Goal: Check status: Check status

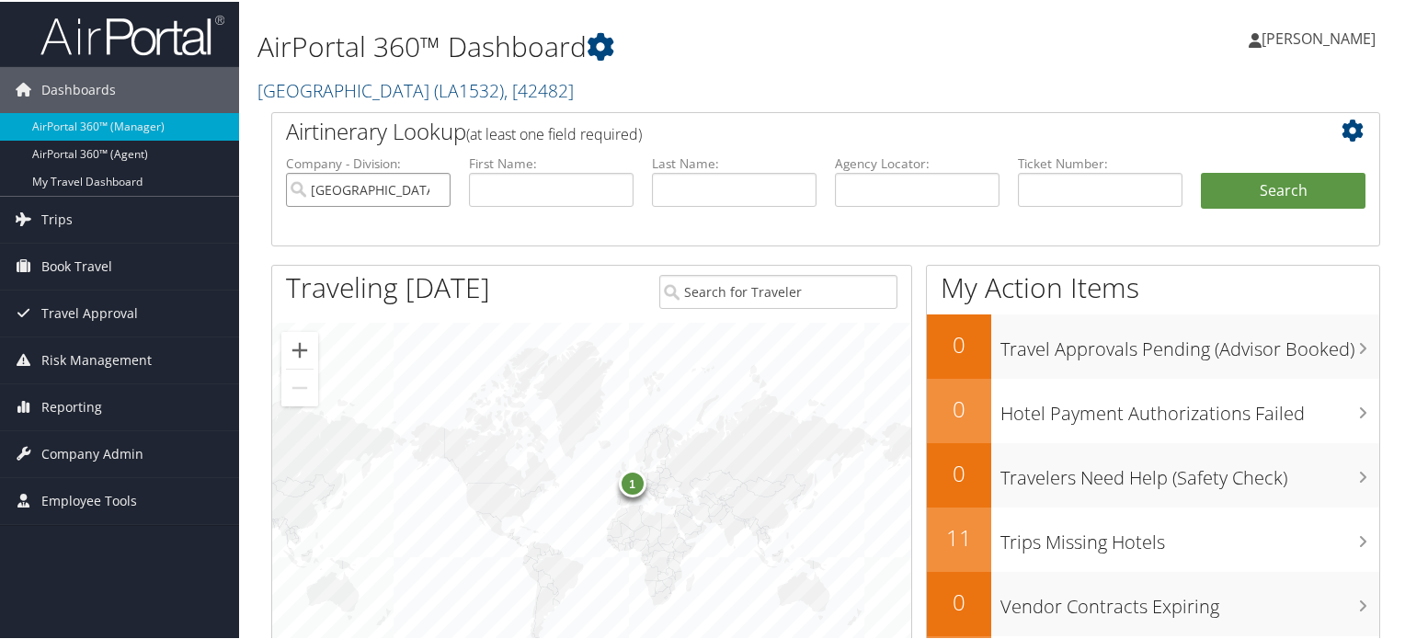
click at [397, 196] on input "[GEOGRAPHIC_DATA]" at bounding box center [368, 188] width 165 height 34
click at [847, 185] on input "text" at bounding box center [917, 188] width 165 height 34
paste input "DC3BR9"
type input "DC3BR9"
click at [1249, 188] on button "Search" at bounding box center [1282, 189] width 165 height 37
